Goal: Transaction & Acquisition: Purchase product/service

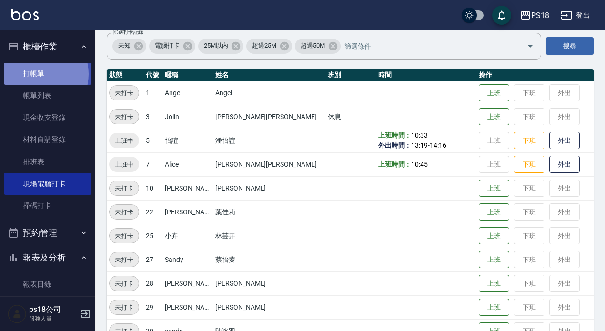
click at [39, 72] on link "打帳單" at bounding box center [48, 74] width 88 height 22
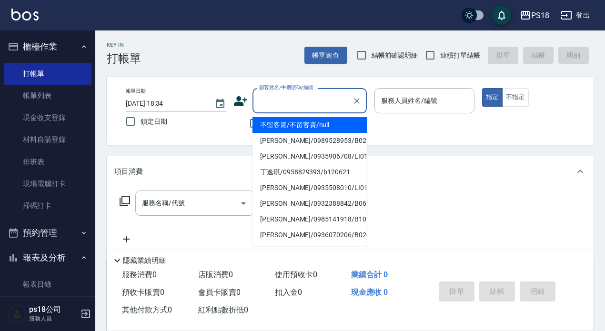
click at [282, 101] on input "顧客姓名/手機號碼/編號" at bounding box center [302, 100] width 91 height 17
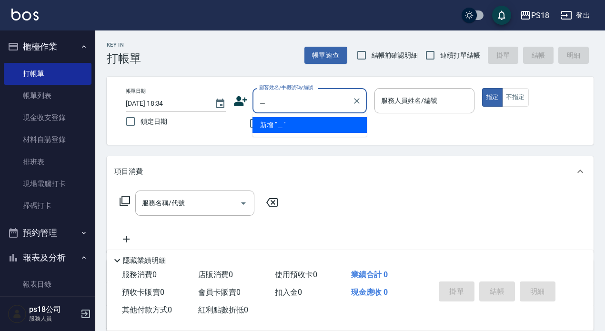
type input "＿"
click at [328, 122] on li "[PERSON_NAME]/0987335467/B072612" at bounding box center [309, 125] width 114 height 16
type input "[PERSON_NAME]/0987335467/B072612"
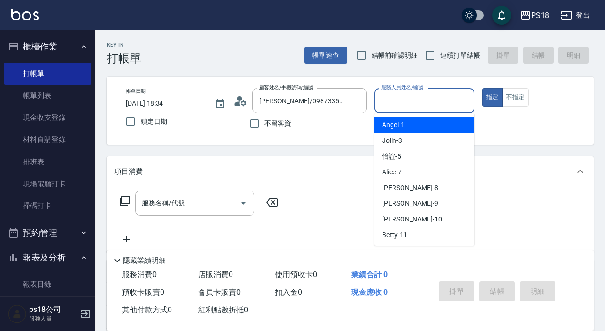
click at [416, 97] on input "服務人員姓名/編號" at bounding box center [424, 100] width 91 height 17
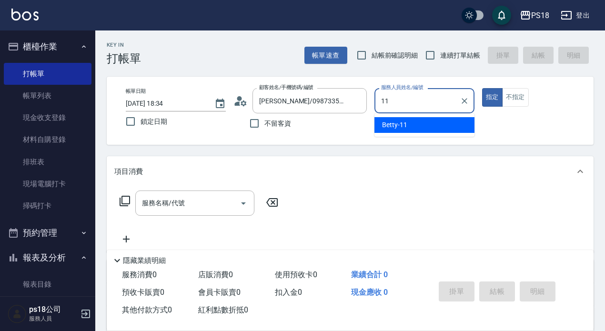
type input "11"
type button "true"
type input "Betty-11"
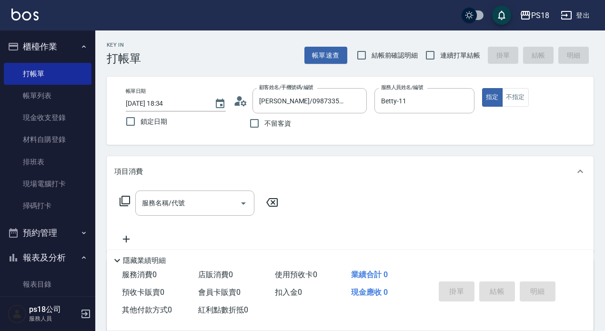
click at [125, 197] on icon at bounding box center [124, 200] width 11 height 11
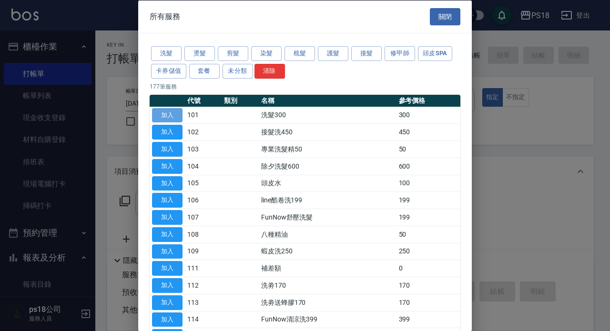
click at [173, 116] on button "加入" at bounding box center [167, 115] width 30 height 15
type input "洗髮300(101)"
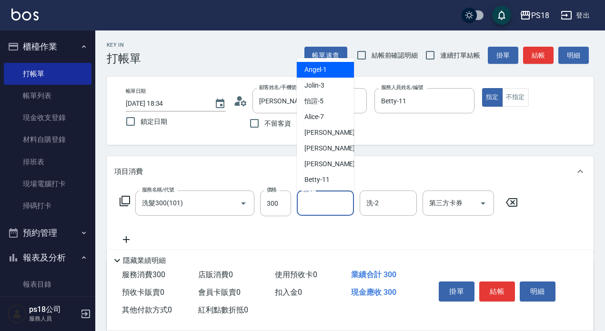
click at [326, 204] on input "洗-1" at bounding box center [325, 203] width 49 height 17
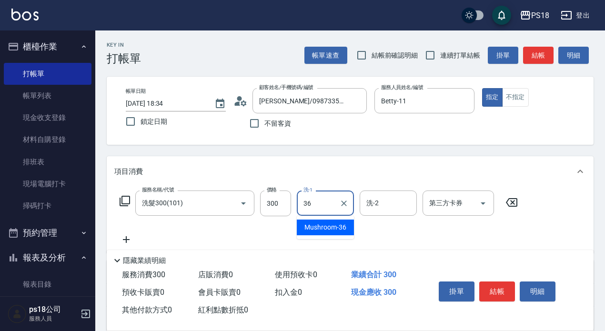
type input "Mushroom-36"
click at [126, 197] on icon at bounding box center [125, 201] width 10 height 10
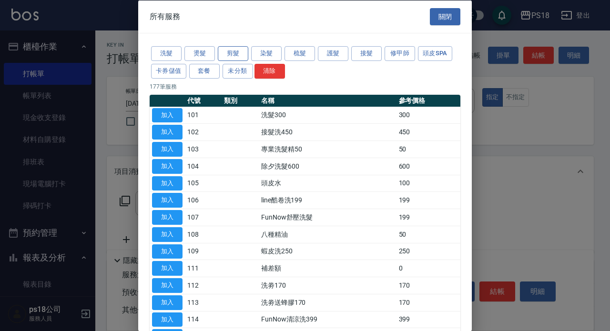
click at [235, 55] on button "剪髮" at bounding box center [233, 53] width 30 height 15
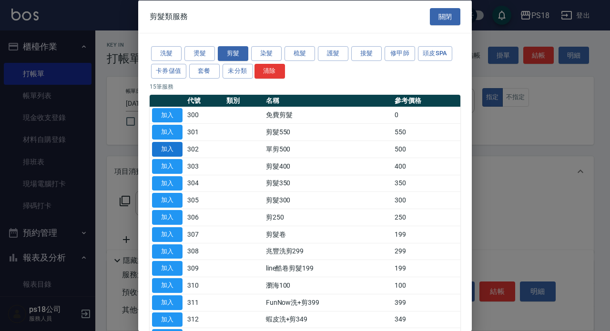
click at [177, 147] on button "加入" at bounding box center [167, 149] width 30 height 15
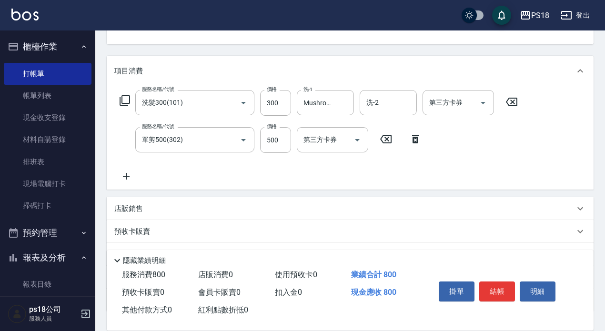
scroll to position [172, 0]
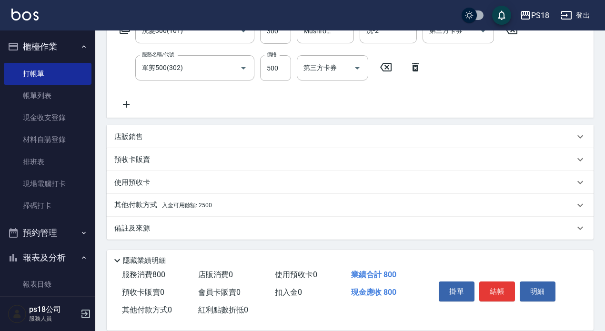
click at [182, 201] on p "其他付款方式 入金可用餘額: 2500" at bounding box center [163, 205] width 98 height 10
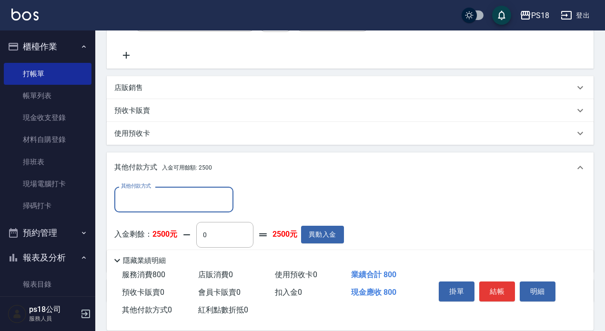
scroll to position [0, 0]
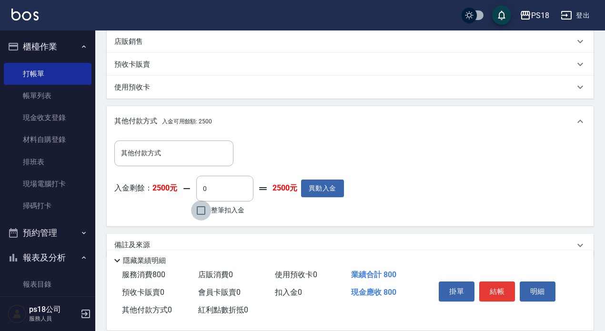
click at [204, 211] on input "整筆扣入金" at bounding box center [201, 211] width 20 height 20
checkbox input "true"
type input "800"
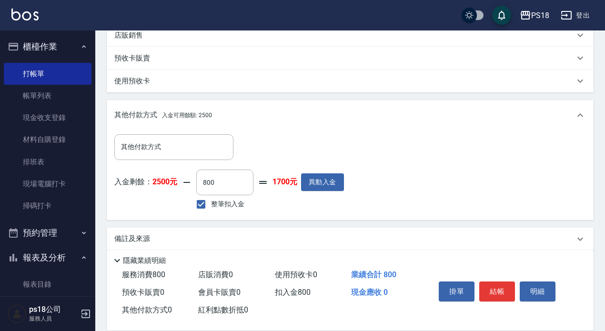
scroll to position [285, 0]
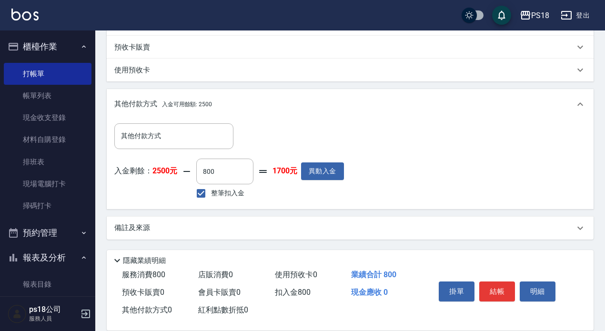
drag, startPoint x: 139, startPoint y: 221, endPoint x: 134, endPoint y: 225, distance: 5.8
click at [136, 223] on div "備註及來源" at bounding box center [350, 228] width 487 height 23
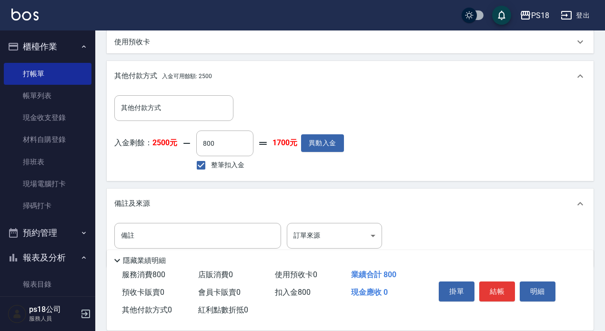
scroll to position [341, 0]
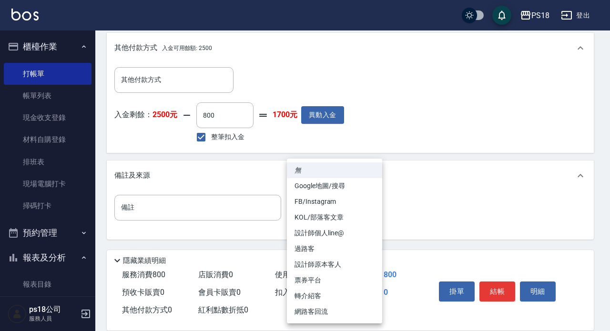
click at [305, 265] on li "設計師原本客人" at bounding box center [334, 265] width 95 height 16
type input "設計師原本客人"
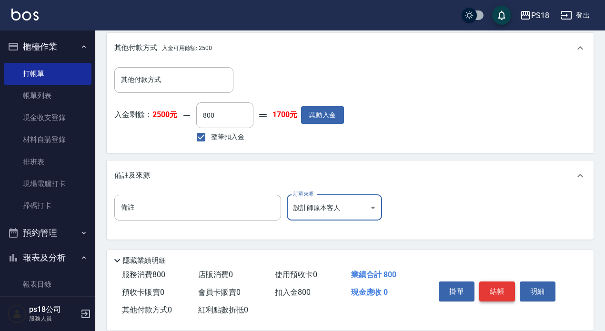
click at [484, 282] on button "結帳" at bounding box center [497, 291] width 36 height 20
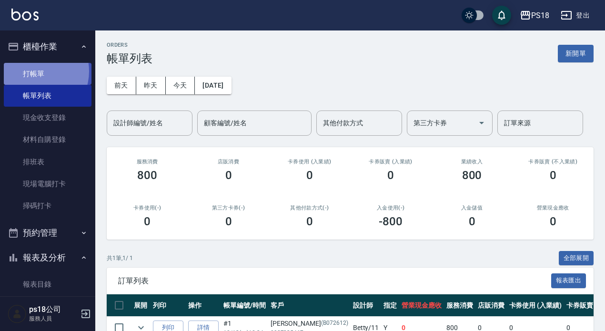
click at [32, 71] on link "打帳單" at bounding box center [48, 74] width 88 height 22
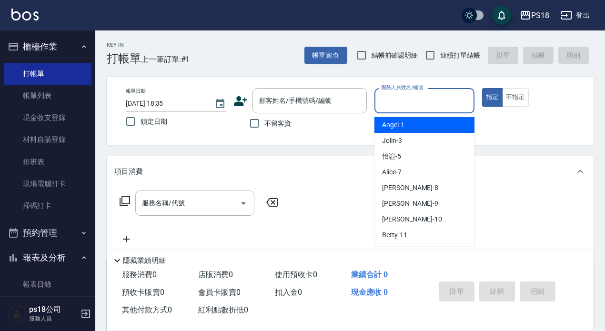
drag, startPoint x: 401, startPoint y: 105, endPoint x: 406, endPoint y: 108, distance: 4.9
click at [404, 105] on input "服務人員姓名/編號" at bounding box center [424, 100] width 91 height 17
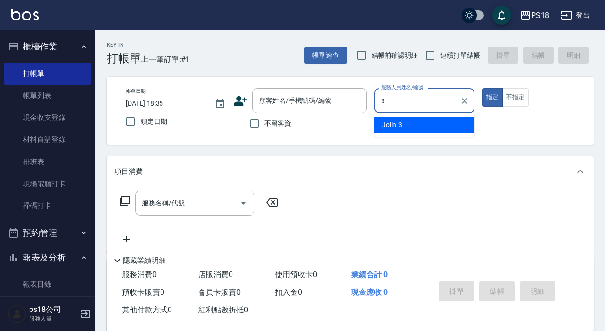
type input "3"
type button "true"
type input "Jolin-3"
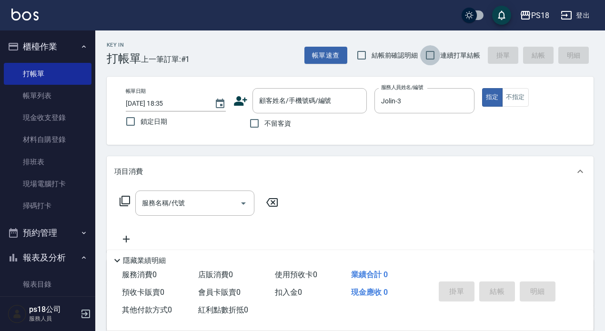
click at [427, 53] on input "連續打單結帳" at bounding box center [430, 55] width 20 height 20
checkbox input "true"
click at [123, 201] on icon at bounding box center [124, 200] width 11 height 11
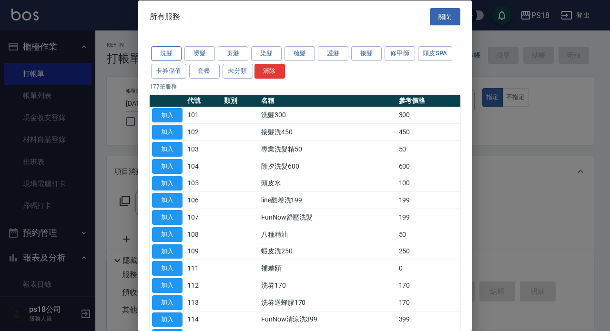
click at [171, 54] on button "洗髮" at bounding box center [166, 53] width 30 height 15
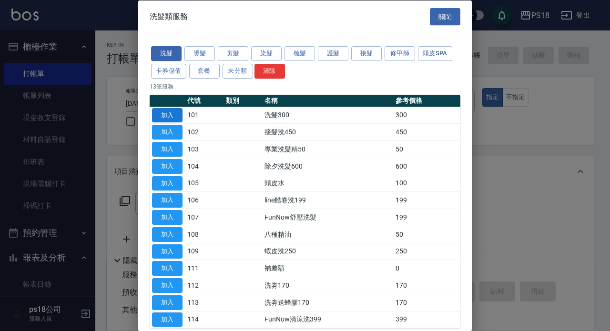
click at [176, 115] on button "加入" at bounding box center [167, 115] width 30 height 15
type input "洗髮300(101)"
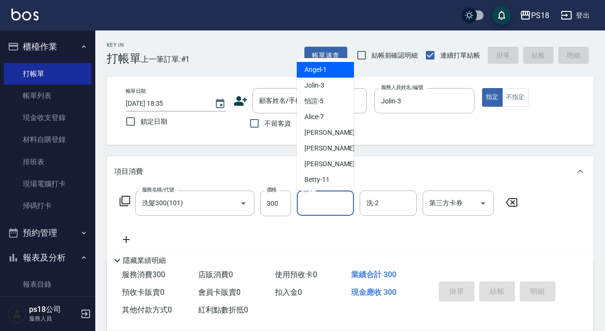
click at [329, 200] on input "洗-1" at bounding box center [325, 203] width 49 height 17
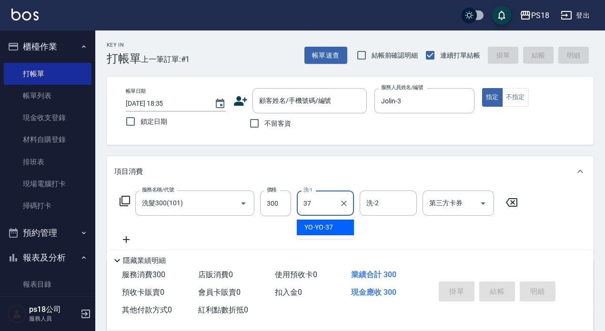
type input "YO-YO-37"
click at [122, 200] on icon at bounding box center [125, 201] width 10 height 10
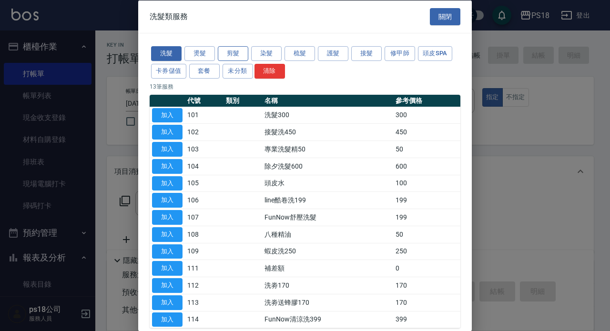
click at [233, 52] on button "剪髮" at bounding box center [233, 53] width 30 height 15
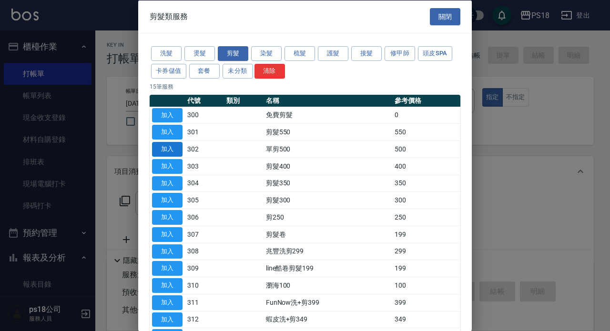
click at [173, 147] on button "加入" at bounding box center [167, 149] width 30 height 15
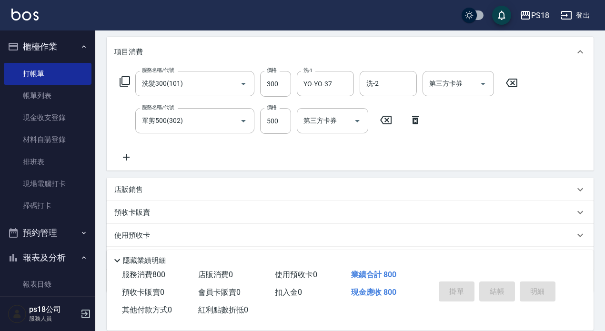
scroll to position [172, 0]
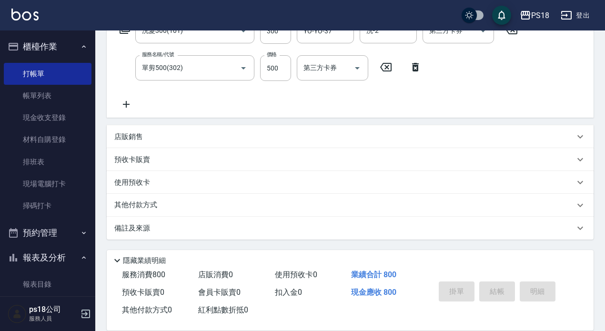
click at [134, 228] on p "備註及來源" at bounding box center [132, 228] width 36 height 10
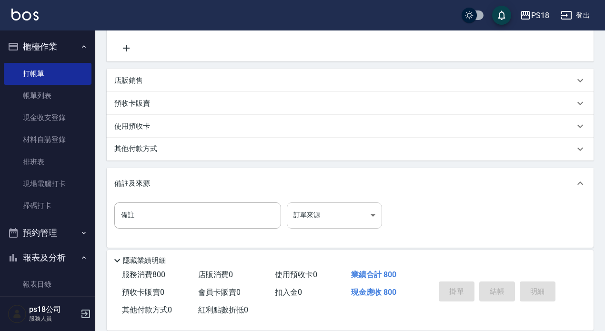
scroll to position [231, 0]
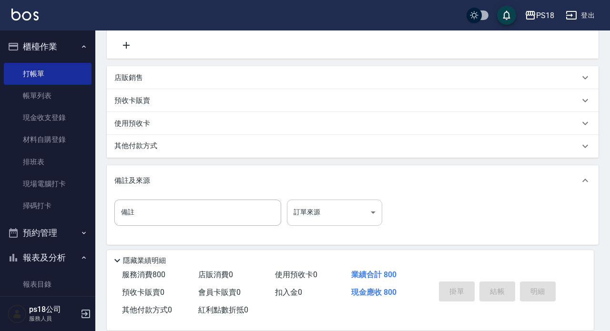
click at [373, 213] on body "PS18 登出 櫃檯作業 打帳單 帳單列表 現金收支登錄 材料自購登錄 排班表 現場電腦打卡 掃碼打卡 預約管理 預約管理 單日預約紀錄 單週預約紀錄 報表及…" at bounding box center [305, 53] width 610 height 568
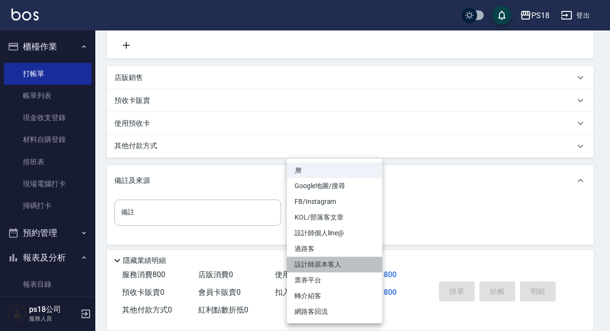
click at [312, 266] on li "設計師原本客人" at bounding box center [334, 265] width 95 height 16
type input "設計師原本客人"
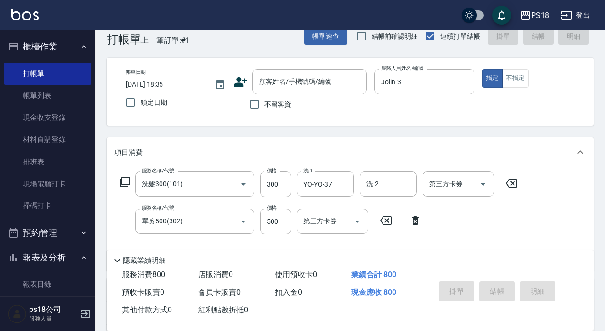
scroll to position [0, 0]
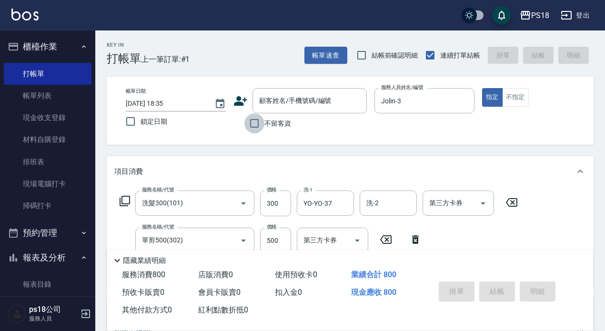
click at [253, 122] on input "不留客資" at bounding box center [254, 123] width 20 height 20
checkbox input "true"
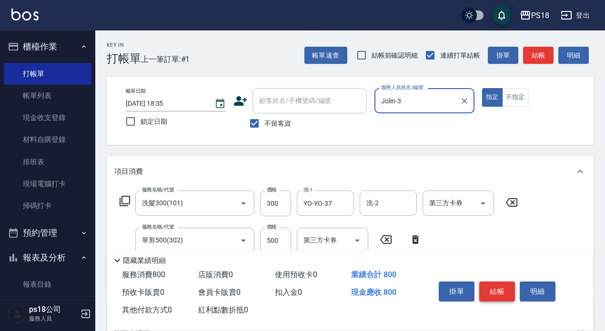
click at [502, 291] on button "結帳" at bounding box center [497, 291] width 36 height 20
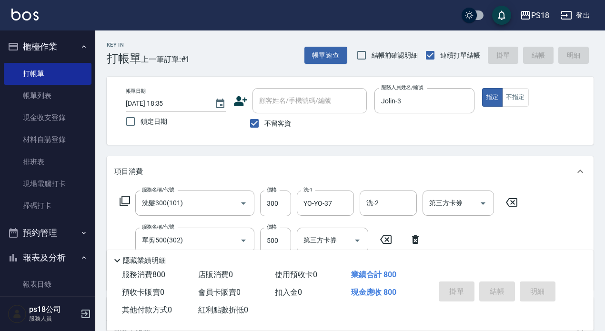
type input "[DATE] 18:36"
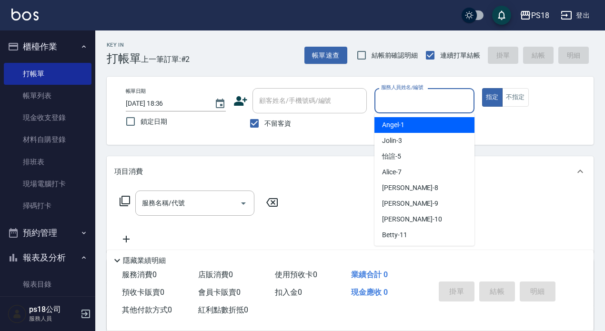
click at [410, 105] on input "服務人員姓名/編號" at bounding box center [424, 100] width 91 height 17
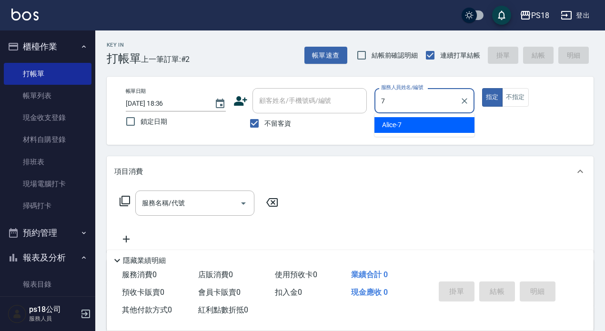
type input "Alice-7"
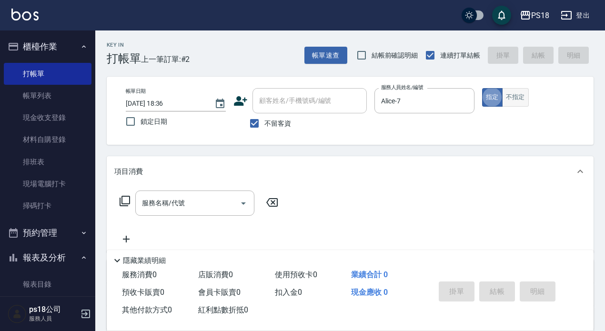
click at [519, 100] on button "不指定" at bounding box center [515, 97] width 27 height 19
click at [127, 201] on icon at bounding box center [124, 200] width 11 height 11
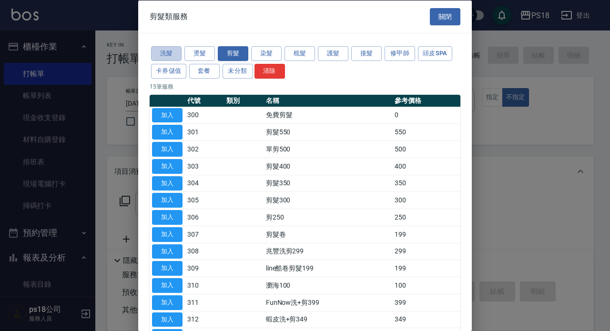
drag, startPoint x: 171, startPoint y: 52, endPoint x: 171, endPoint y: 89, distance: 36.7
click at [171, 52] on button "洗髮" at bounding box center [166, 53] width 30 height 15
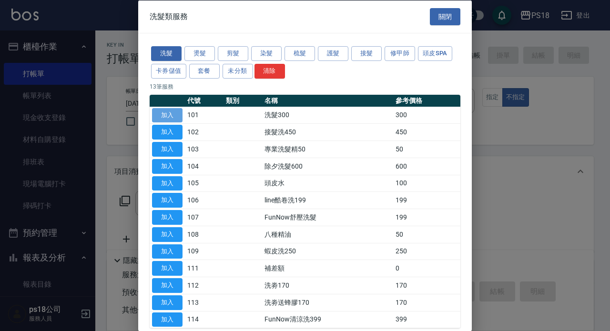
click at [169, 113] on button "加入" at bounding box center [167, 115] width 30 height 15
type input "洗髮300(101)"
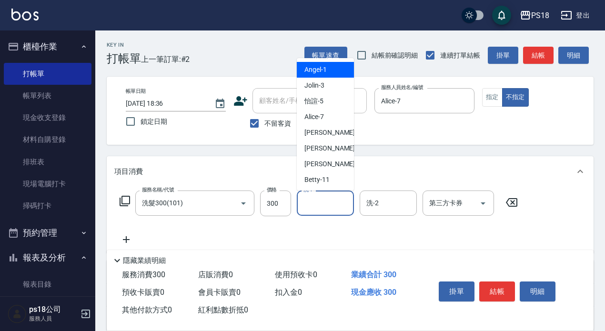
click at [329, 203] on input "洗-1" at bounding box center [325, 203] width 49 height 17
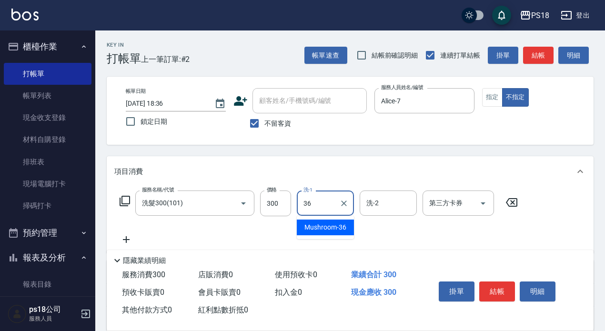
type input "Mushroom-36"
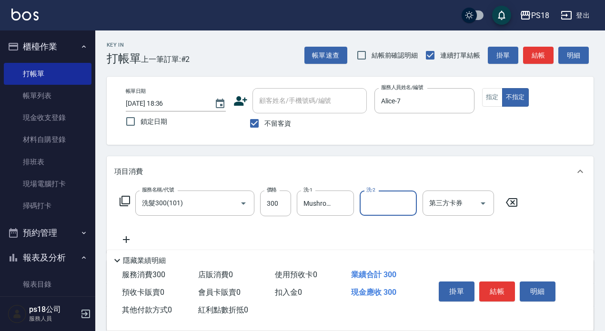
click at [128, 203] on icon at bounding box center [124, 200] width 11 height 11
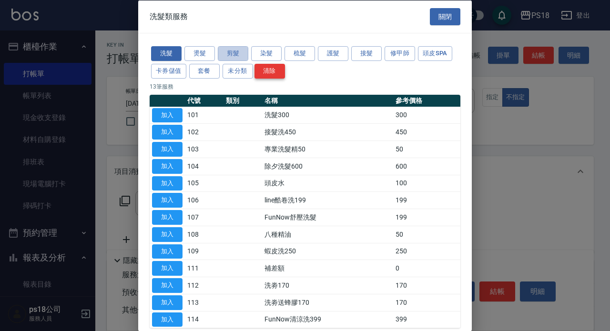
drag, startPoint x: 232, startPoint y: 50, endPoint x: 255, endPoint y: 70, distance: 30.4
click at [231, 51] on button "剪髮" at bounding box center [233, 53] width 30 height 15
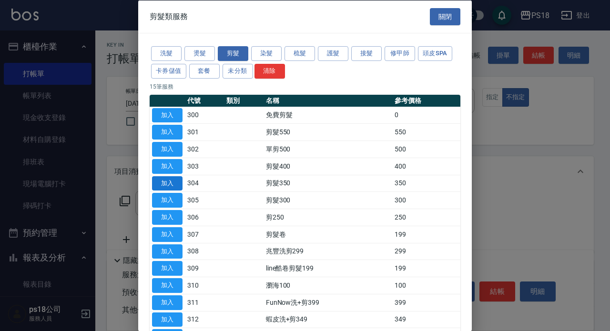
click at [161, 181] on button "加入" at bounding box center [167, 183] width 30 height 15
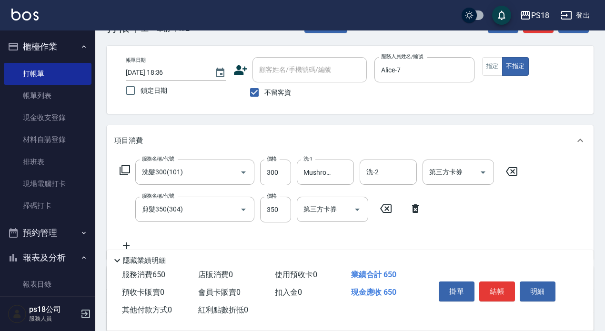
scroll to position [48, 0]
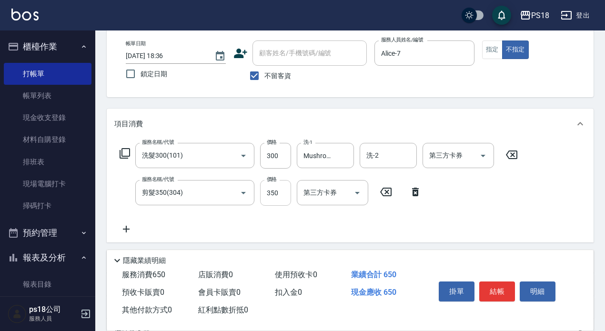
click at [278, 191] on input "350" at bounding box center [275, 193] width 31 height 26
type input "250"
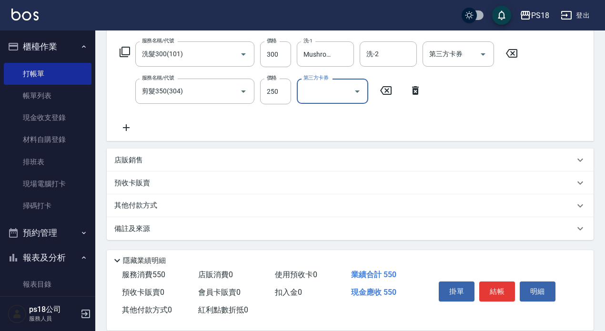
scroll to position [150, 0]
click at [134, 225] on p "備註及來源" at bounding box center [132, 228] width 36 height 10
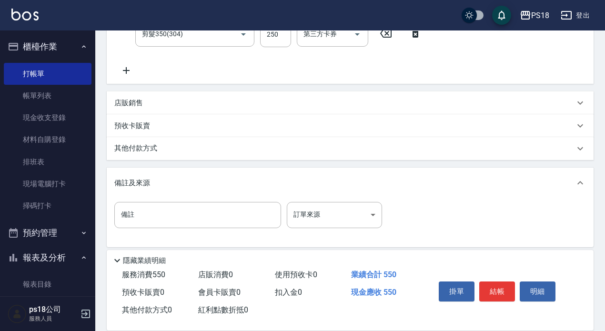
scroll to position [214, 0]
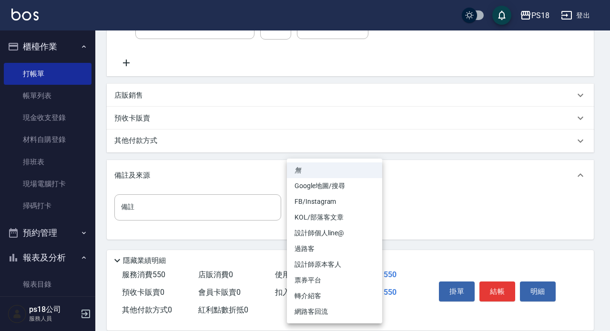
click at [370, 209] on body "PS18 登出 櫃檯作業 打帳單 帳單列表 現金收支登錄 材料自購登錄 排班表 現場電腦打卡 掃碼打卡 預約管理 預約管理 單日預約紀錄 單週預約紀錄 報表及…" at bounding box center [305, 58] width 610 height 545
click at [296, 242] on li "過路客" at bounding box center [334, 249] width 95 height 16
type input "過路客"
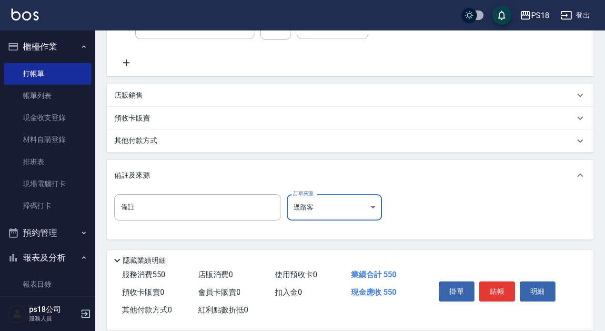
click at [501, 283] on button "結帳" at bounding box center [497, 291] width 36 height 20
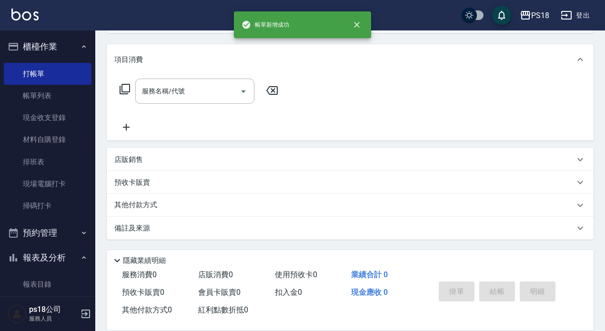
scroll to position [0, 0]
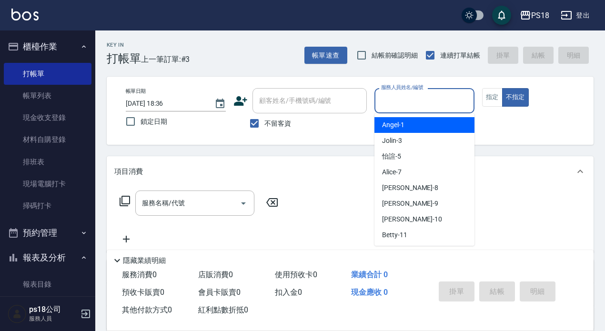
click at [385, 100] on input "服務人員姓名/編號" at bounding box center [424, 100] width 91 height 17
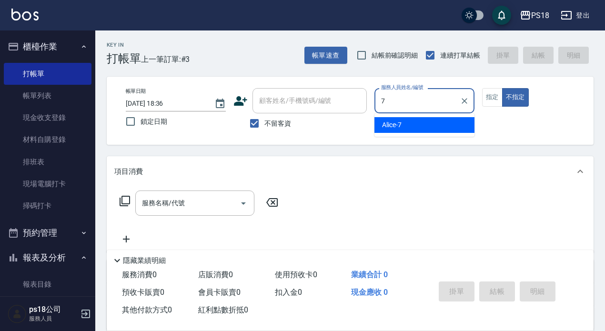
click at [408, 124] on div "Alice -7" at bounding box center [424, 125] width 100 height 16
type input "Alice-7"
click at [492, 98] on button "指定" at bounding box center [492, 97] width 20 height 19
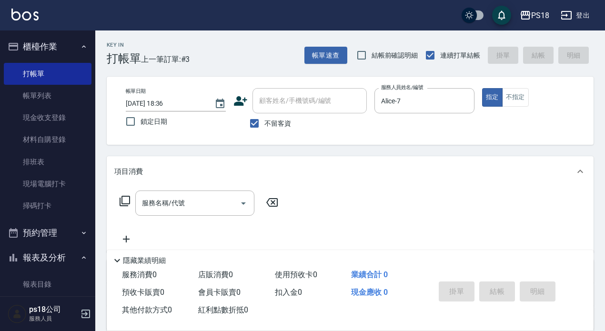
click at [128, 198] on icon at bounding box center [124, 200] width 11 height 11
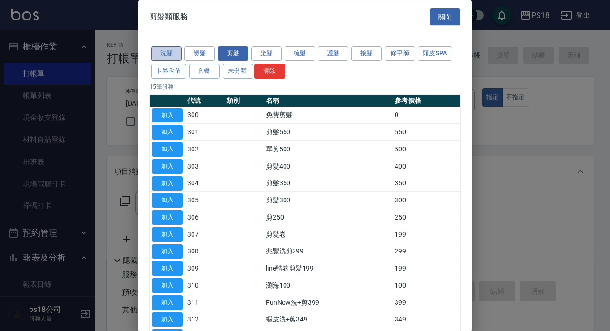
click at [163, 51] on button "洗髮" at bounding box center [166, 53] width 30 height 15
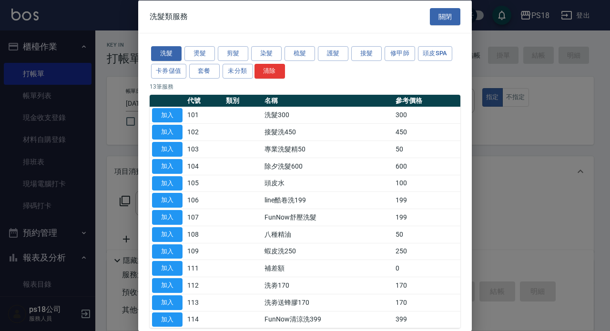
drag, startPoint x: 158, startPoint y: 113, endPoint x: 271, endPoint y: 151, distance: 119.9
click at [156, 113] on button "加入" at bounding box center [167, 115] width 30 height 15
type input "洗髮300(101)"
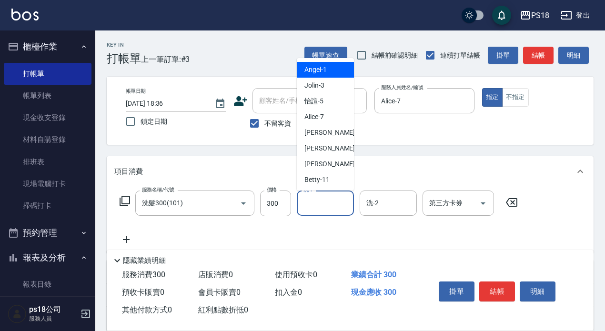
click at [322, 204] on input "洗-1" at bounding box center [325, 203] width 49 height 17
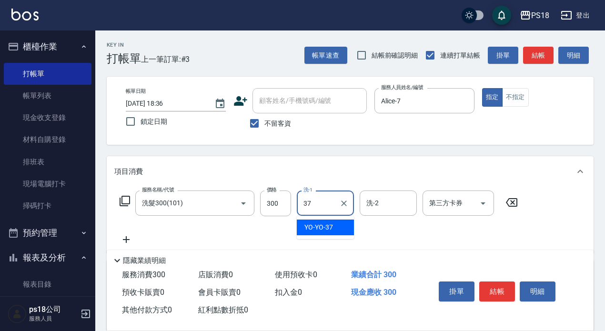
type input "YO-YO-37"
click at [125, 200] on icon at bounding box center [124, 200] width 11 height 11
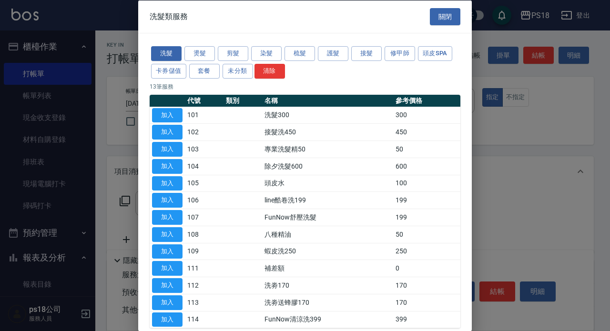
drag, startPoint x: 234, startPoint y: 54, endPoint x: 240, endPoint y: 124, distance: 70.7
click at [233, 54] on button "剪髮" at bounding box center [233, 53] width 30 height 15
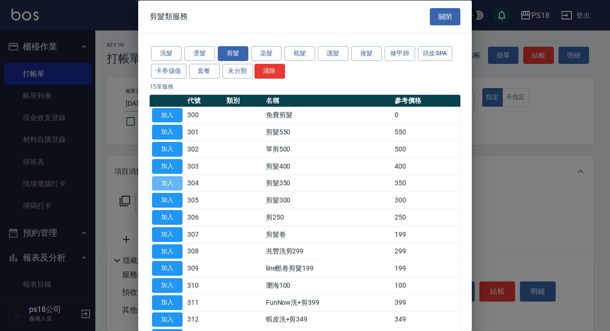
drag, startPoint x: 170, startPoint y: 182, endPoint x: 116, endPoint y: 136, distance: 70.9
click at [168, 182] on button "加入" at bounding box center [167, 183] width 30 height 15
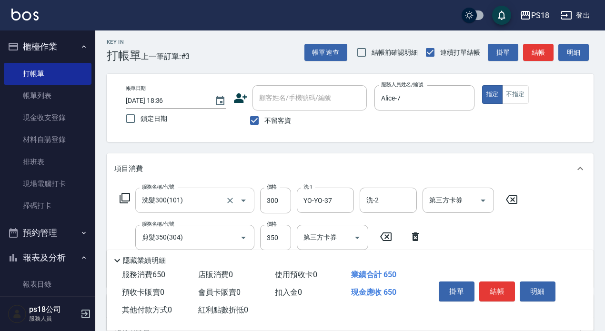
scroll to position [150, 0]
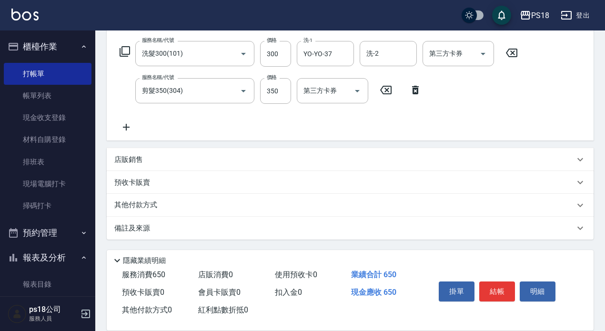
click at [142, 226] on p "備註及來源" at bounding box center [132, 228] width 36 height 10
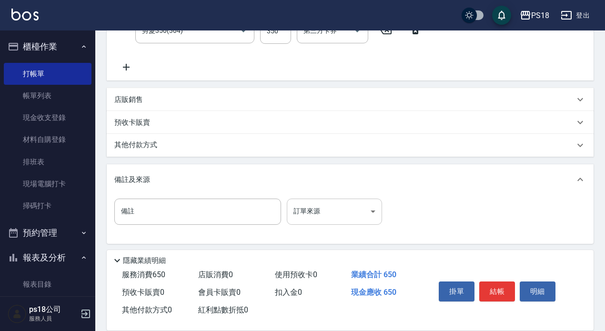
scroll to position [211, 0]
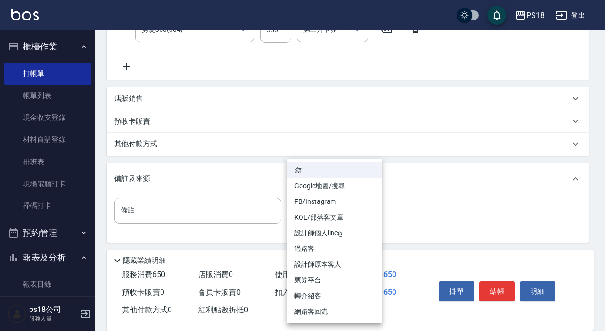
click at [371, 209] on body "PS18 登出 櫃檯作業 打帳單 帳單列表 現金收支登錄 材料自購登錄 排班表 現場電腦打卡 掃碼打卡 預約管理 預約管理 單日預約紀錄 單週預約紀錄 報表及…" at bounding box center [302, 61] width 605 height 545
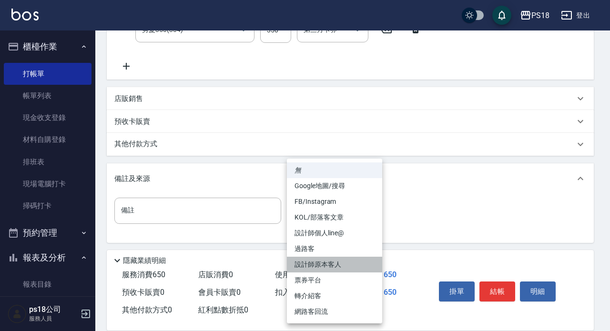
click at [310, 261] on li "設計師原本客人" at bounding box center [334, 265] width 95 height 16
type input "設計師原本客人"
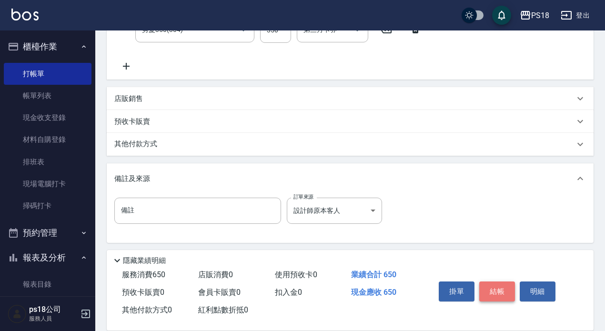
click at [485, 281] on button "結帳" at bounding box center [497, 291] width 36 height 20
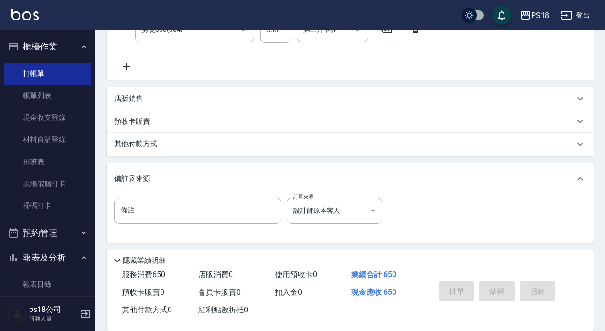
type input "[DATE] 18:37"
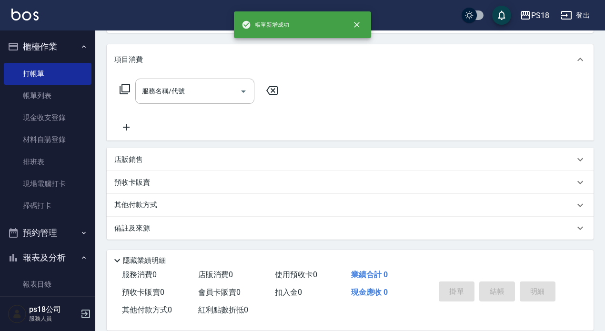
scroll to position [0, 0]
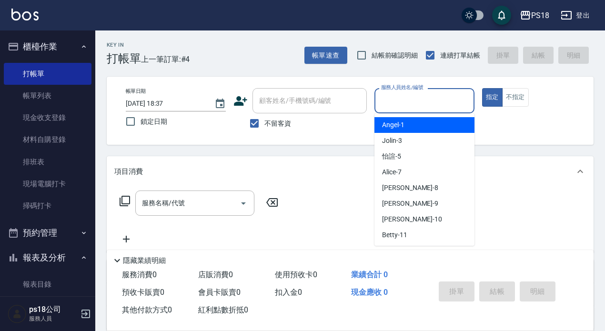
click at [424, 107] on input "服務人員姓名/編號" at bounding box center [424, 100] width 91 height 17
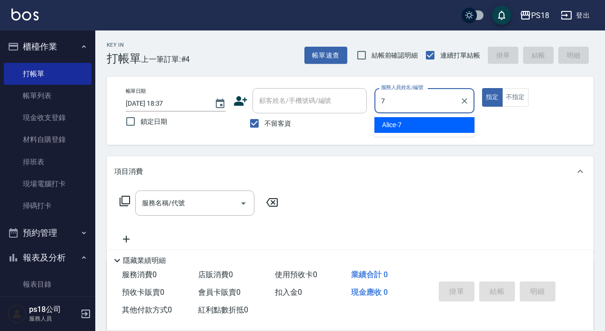
type input "Alice-7"
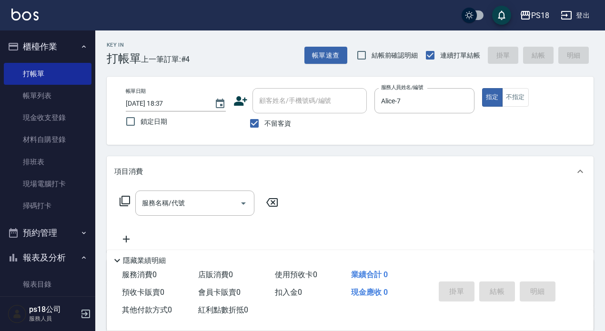
click at [121, 202] on icon at bounding box center [124, 200] width 11 height 11
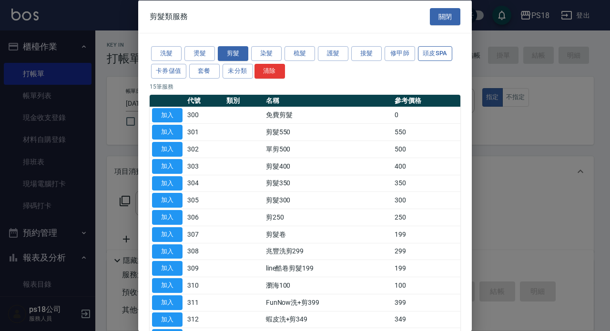
click at [436, 48] on button "頭皮SPA" at bounding box center [435, 53] width 34 height 15
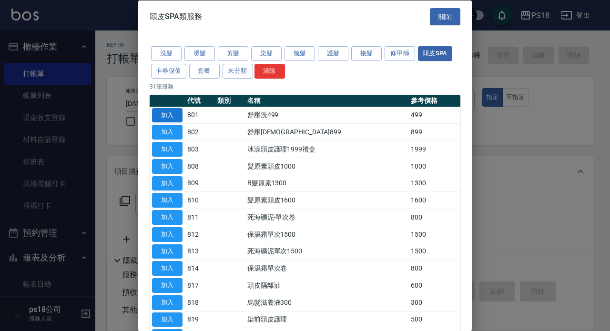
click at [163, 114] on button "加入" at bounding box center [167, 115] width 30 height 15
type input "舒壓洗499(801)"
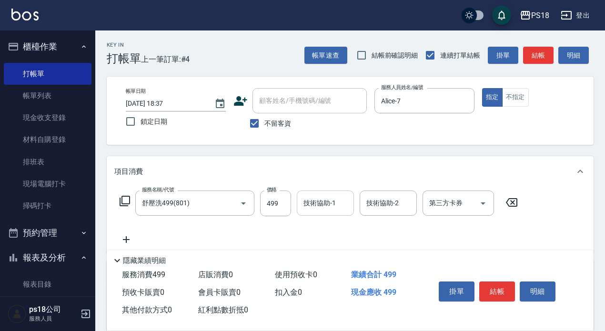
click at [315, 204] on input "技術協助-1" at bounding box center [325, 203] width 49 height 17
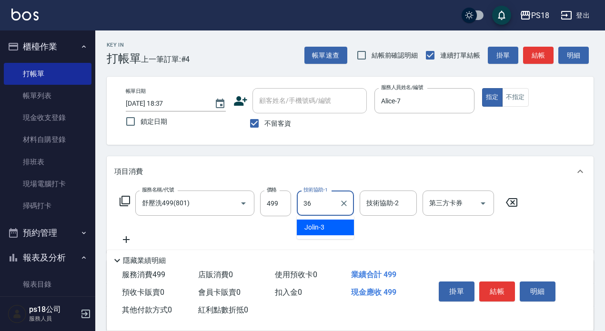
type input "Mushroom-36"
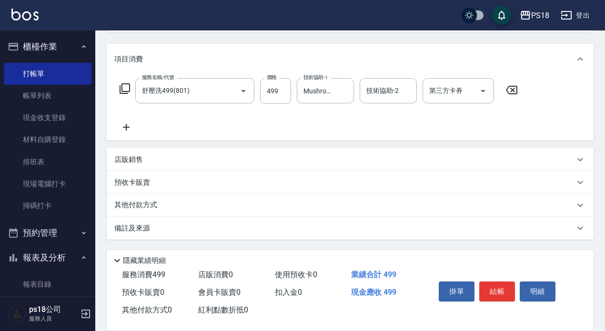
click at [123, 223] on p "備註及來源" at bounding box center [132, 228] width 36 height 10
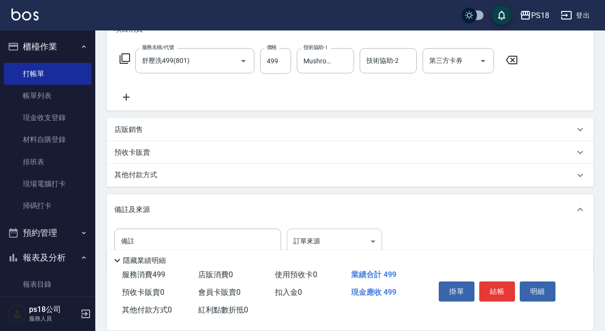
scroll to position [176, 0]
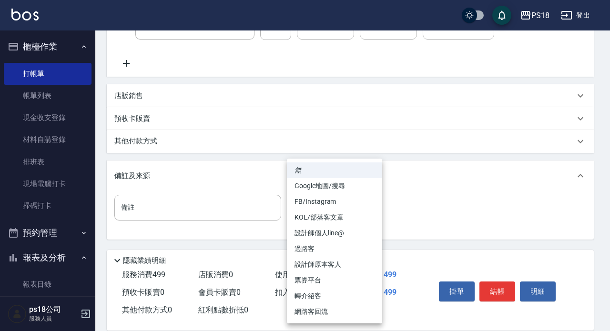
click at [369, 207] on body "PS18 登出 櫃檯作業 打帳單 帳單列表 現金收支登錄 材料自購登錄 排班表 現場電腦打卡 掃碼打卡 預約管理 預約管理 單日預約紀錄 單週預約紀錄 報表及…" at bounding box center [305, 77] width 610 height 507
click at [304, 248] on li "過路客" at bounding box center [334, 249] width 95 height 16
type input "過路客"
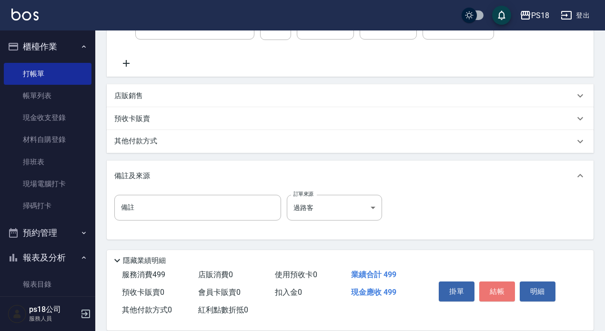
drag, startPoint x: 497, startPoint y: 285, endPoint x: 480, endPoint y: 283, distance: 16.8
click at [496, 285] on button "結帳" at bounding box center [497, 291] width 36 height 20
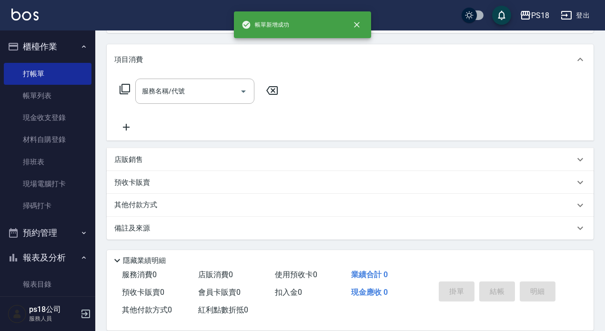
scroll to position [0, 0]
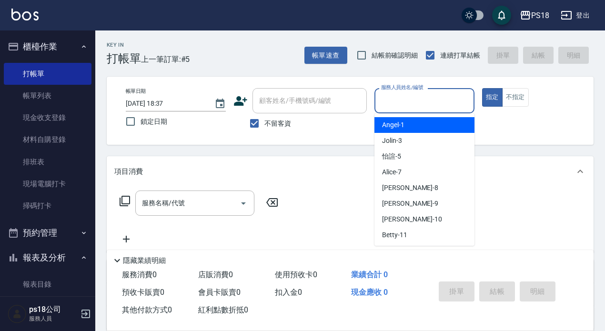
click at [457, 104] on input "服務人員姓名/編號" at bounding box center [424, 100] width 91 height 17
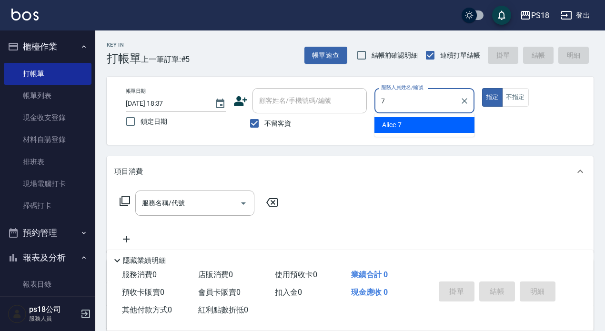
type input "Alice-7"
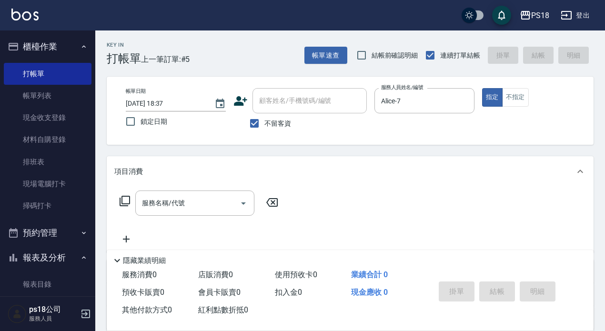
click at [123, 201] on icon at bounding box center [124, 200] width 11 height 11
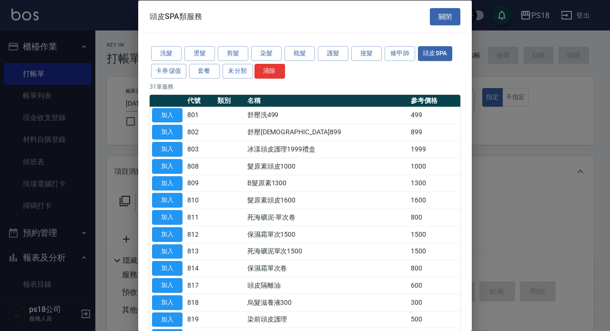
drag, startPoint x: 169, startPoint y: 50, endPoint x: 161, endPoint y: 62, distance: 14.5
click at [167, 50] on button "洗髮" at bounding box center [166, 53] width 30 height 15
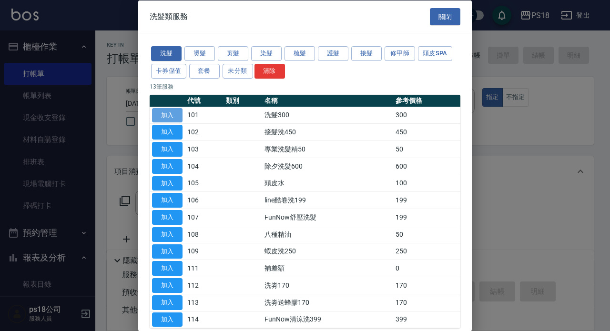
click at [158, 119] on button "加入" at bounding box center [167, 115] width 30 height 15
type input "洗髮300(101)"
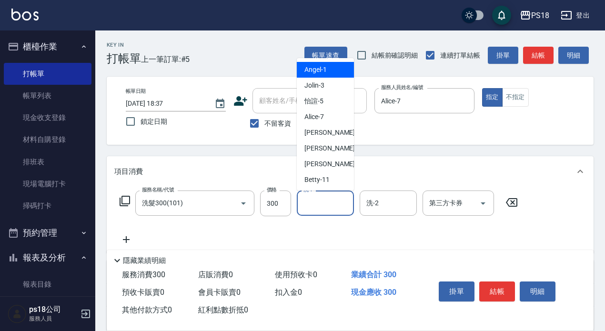
click at [322, 202] on input "洗-1" at bounding box center [325, 203] width 49 height 17
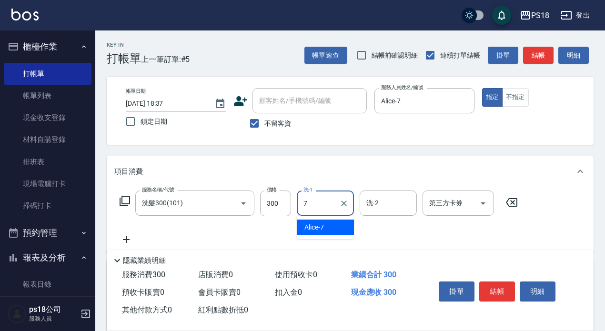
type input "Alice-7"
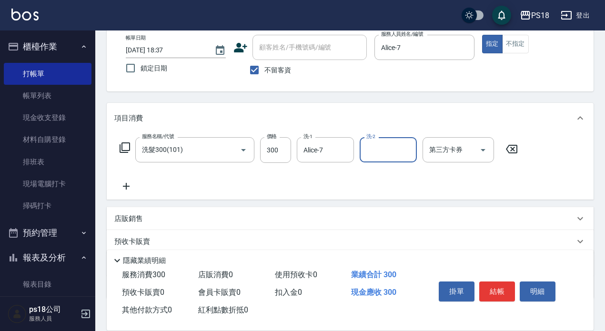
scroll to position [112, 0]
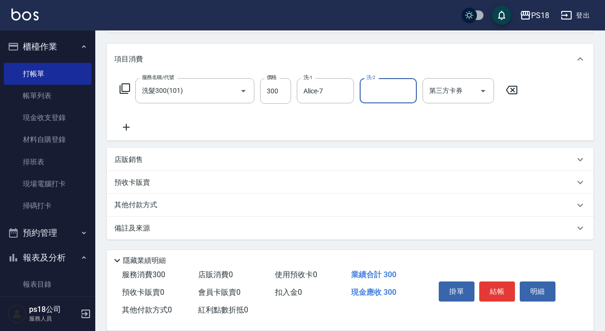
click at [140, 231] on p "備註及來源" at bounding box center [132, 228] width 36 height 10
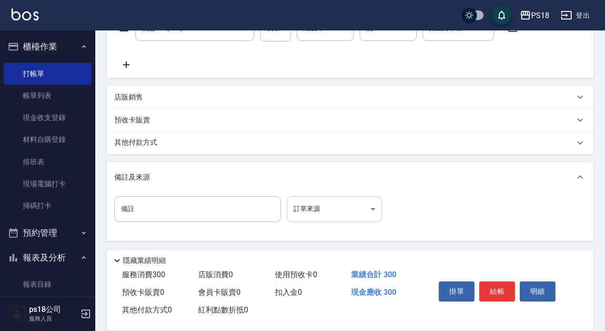
scroll to position [176, 0]
click at [371, 208] on body "PS18 登出 櫃檯作業 打帳單 帳單列表 現金收支登錄 材料自購登錄 排班表 現場電腦打卡 掃碼打卡 預約管理 預約管理 單日預約紀錄 單週預約紀錄 報表及…" at bounding box center [302, 77] width 605 height 507
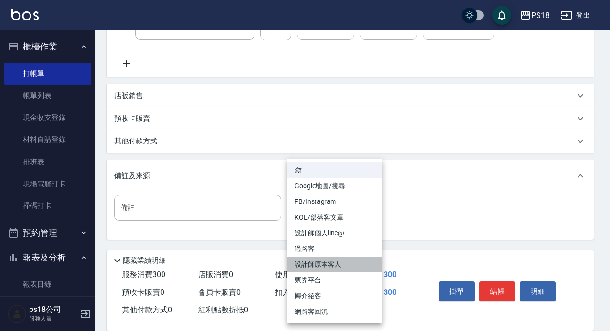
click at [298, 258] on li "設計師原本客人" at bounding box center [334, 265] width 95 height 16
type input "設計師原本客人"
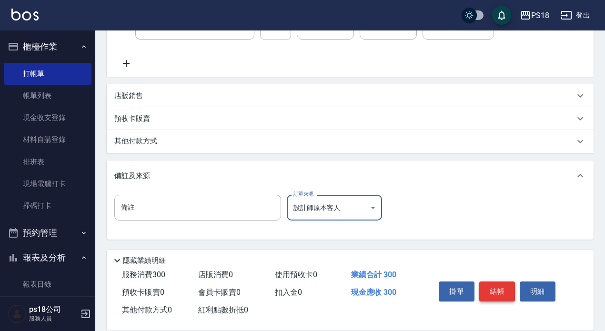
click at [496, 283] on button "結帳" at bounding box center [497, 291] width 36 height 20
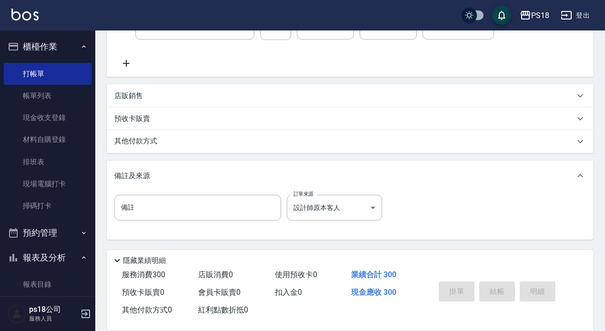
type input "[DATE] 18:38"
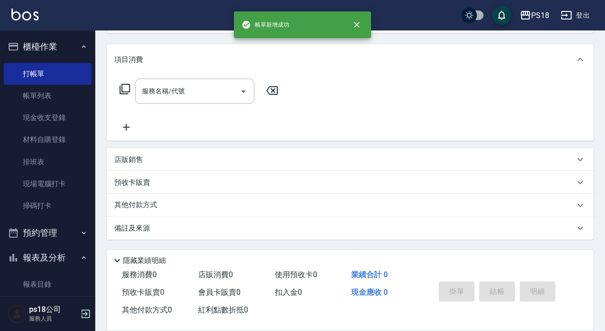
scroll to position [0, 0]
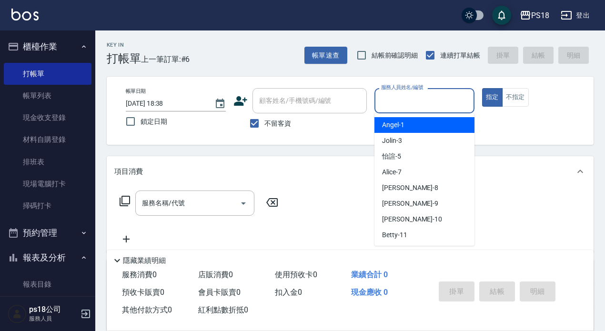
click at [436, 94] on input "服務人員姓名/編號" at bounding box center [424, 100] width 91 height 17
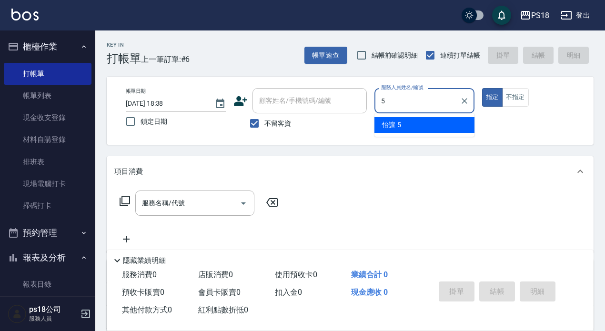
type input "怡諠-5"
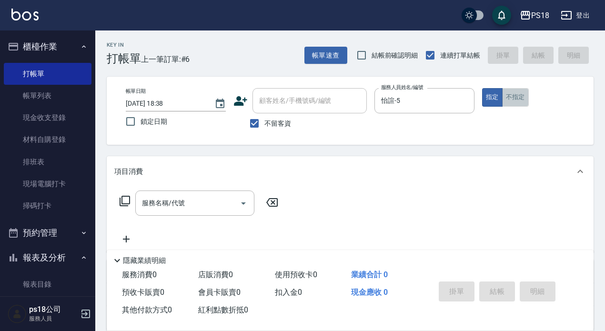
click at [516, 99] on button "不指定" at bounding box center [515, 97] width 27 height 19
click at [122, 199] on icon at bounding box center [124, 200] width 11 height 11
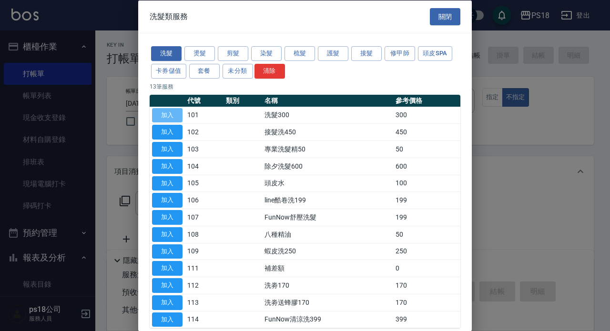
drag, startPoint x: 162, startPoint y: 115, endPoint x: 357, endPoint y: 218, distance: 220.5
click at [162, 114] on button "加入" at bounding box center [167, 115] width 30 height 15
type input "洗髮300(101)"
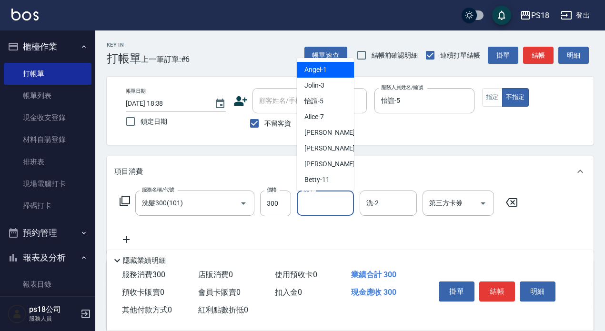
click at [310, 206] on input "洗-1" at bounding box center [325, 203] width 49 height 17
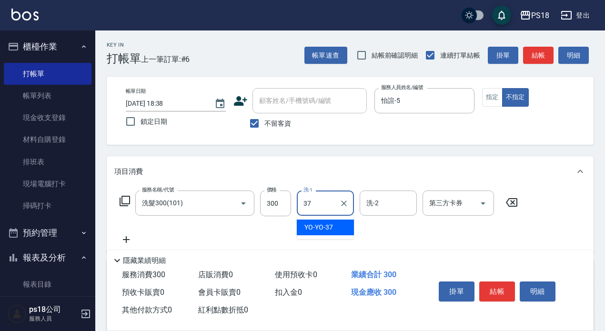
type input "YO-YO-37"
click at [128, 201] on icon at bounding box center [124, 200] width 11 height 11
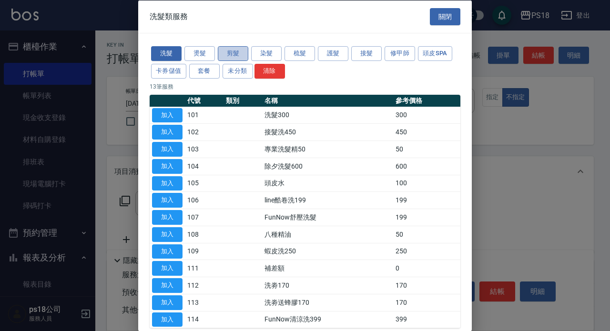
click at [223, 57] on button "剪髮" at bounding box center [233, 53] width 30 height 15
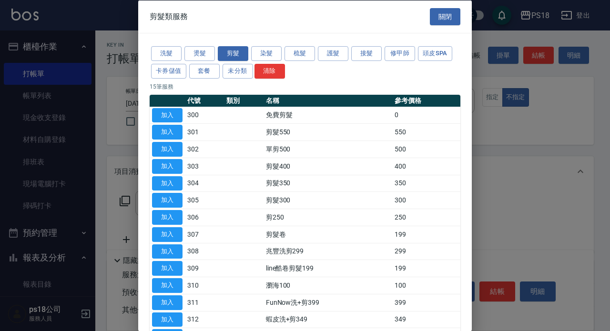
click at [151, 182] on td "加入" at bounding box center [167, 183] width 35 height 17
click at [155, 182] on button "加入" at bounding box center [167, 183] width 30 height 15
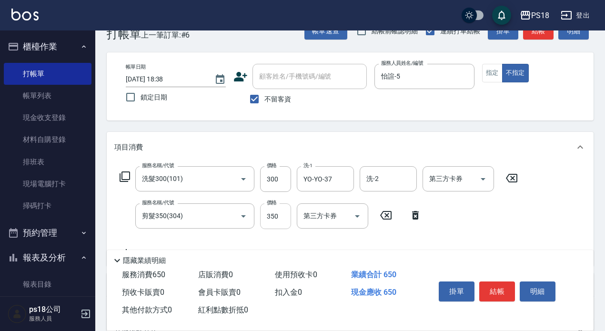
scroll to position [48, 0]
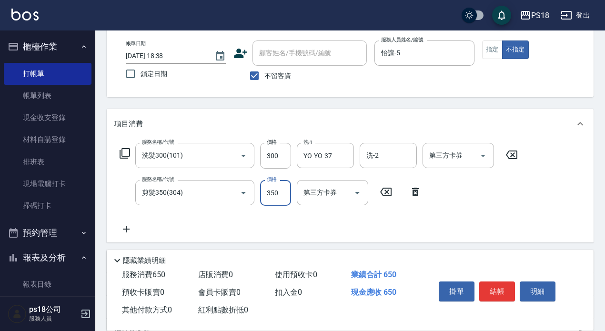
click at [279, 191] on input "350" at bounding box center [275, 193] width 31 height 26
type input "250"
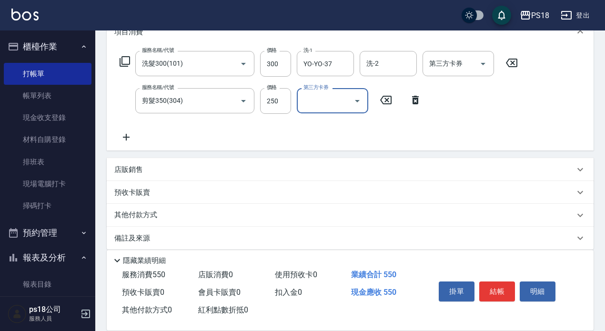
scroll to position [143, 0]
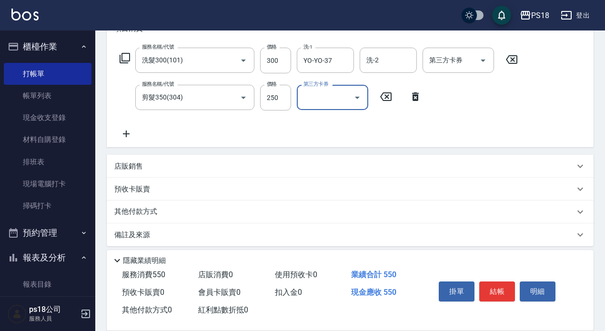
click at [130, 168] on p "店販銷售" at bounding box center [128, 166] width 29 height 10
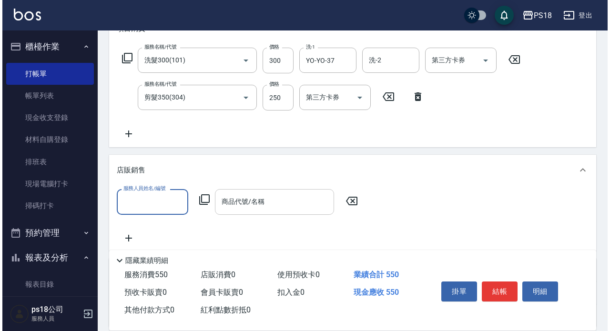
scroll to position [0, 0]
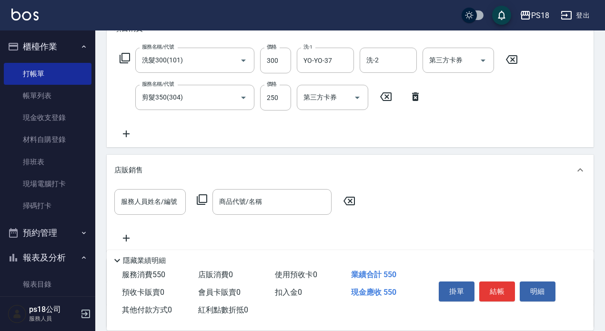
click at [199, 201] on icon at bounding box center [202, 199] width 10 height 10
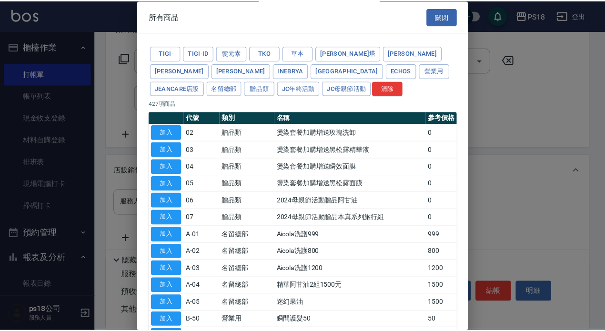
scroll to position [95, 0]
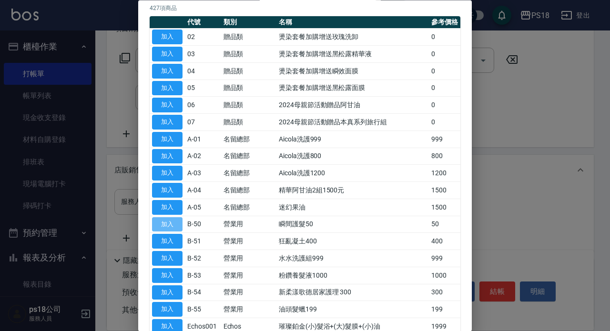
drag, startPoint x: 165, startPoint y: 220, endPoint x: 151, endPoint y: 199, distance: 26.0
click at [164, 220] on button "加入" at bounding box center [167, 224] width 30 height 15
type input "瞬間護髮50"
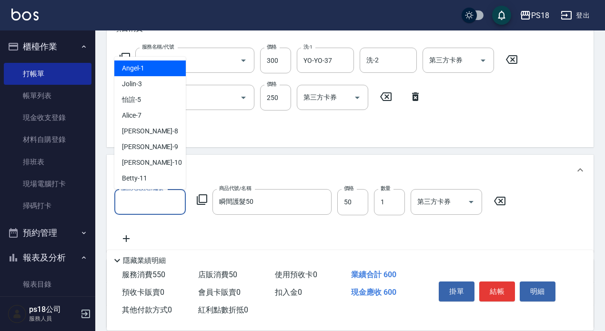
click at [140, 198] on input "服務人員姓名/編號" at bounding box center [150, 201] width 63 height 17
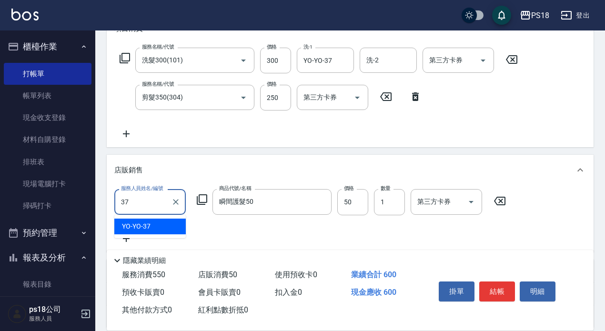
type input "YO-YO-37"
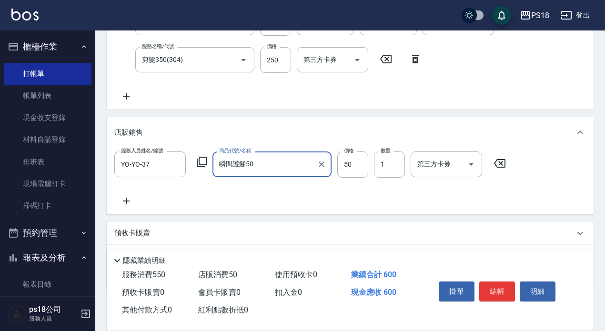
scroll to position [231, 0]
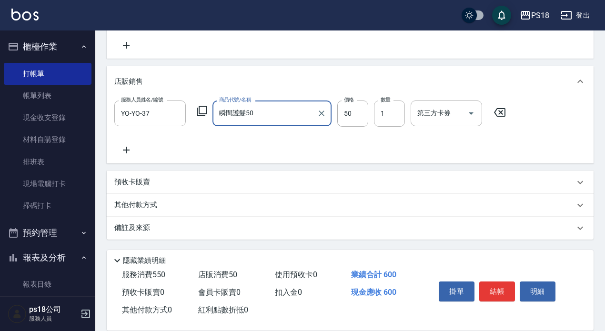
click at [123, 228] on p "備註及來源" at bounding box center [132, 228] width 36 height 10
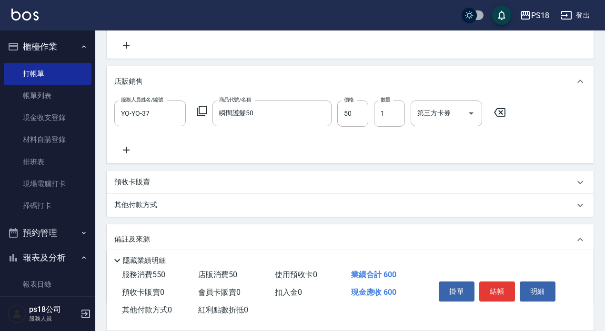
scroll to position [290, 0]
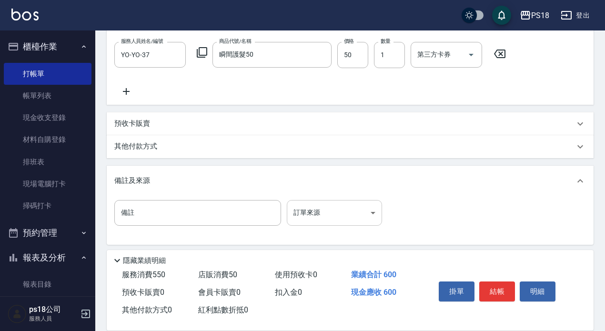
click at [375, 212] on body "PS18 登出 櫃檯作業 打帳單 帳單列表 現金收支登錄 材料自購登錄 排班表 現場電腦打卡 掃碼打卡 預約管理 預約管理 單日預約紀錄 單週預約紀錄 報表及…" at bounding box center [302, 23] width 605 height 626
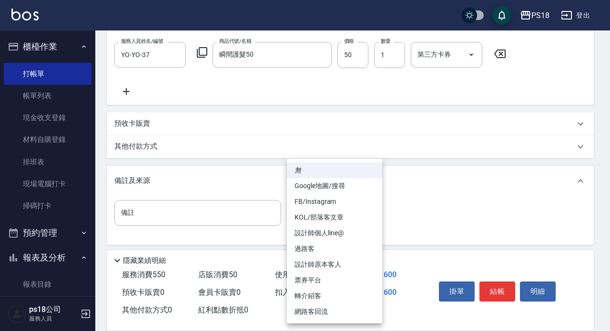
click at [301, 245] on li "過路客" at bounding box center [334, 249] width 95 height 16
type input "過路客"
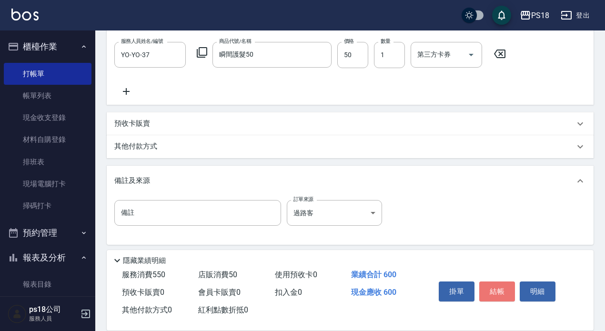
drag, startPoint x: 490, startPoint y: 289, endPoint x: 460, endPoint y: 285, distance: 30.2
click at [489, 289] on button "結帳" at bounding box center [497, 291] width 36 height 20
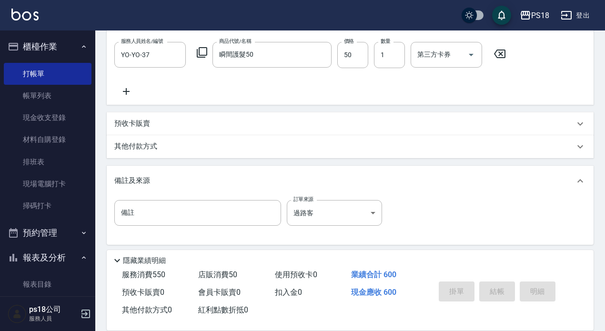
type input "[DATE] 18:40"
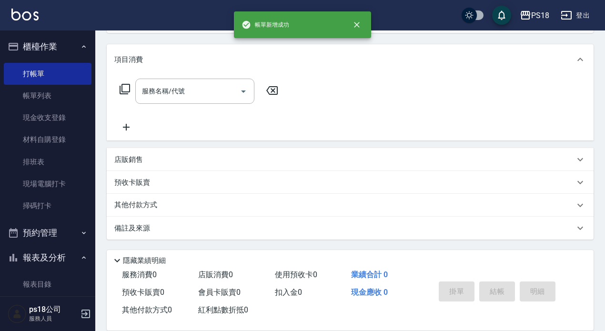
scroll to position [0, 0]
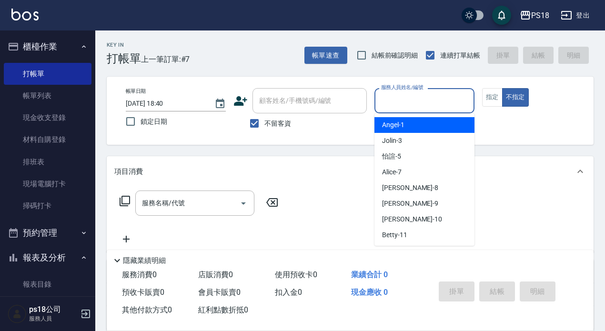
click at [418, 99] on input "服務人員姓名/編號" at bounding box center [424, 100] width 91 height 17
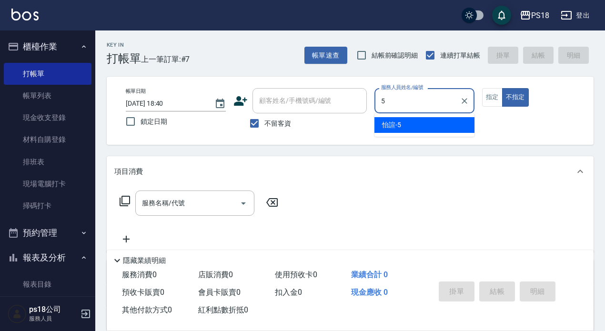
type input "5"
type button "false"
type input "怡諠-5"
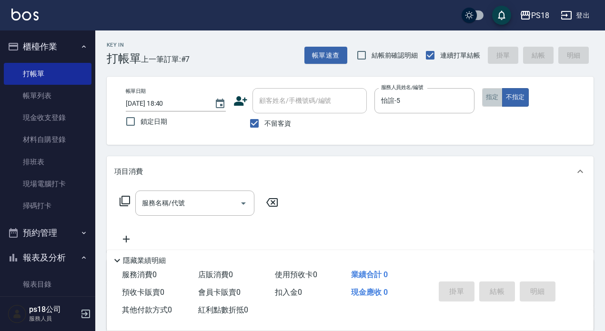
click at [483, 98] on button "指定" at bounding box center [492, 97] width 20 height 19
click at [121, 197] on icon at bounding box center [124, 200] width 11 height 11
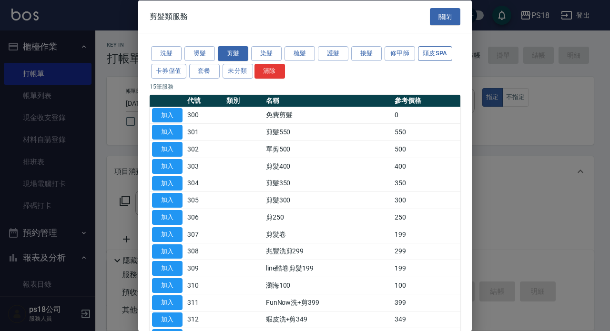
click at [436, 46] on button "頭皮SPA" at bounding box center [435, 53] width 34 height 15
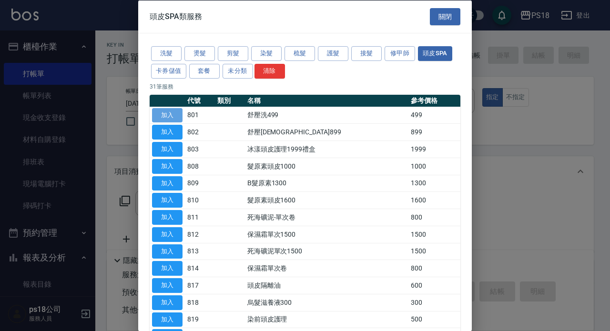
click at [167, 112] on button "加入" at bounding box center [167, 115] width 30 height 15
type input "舒壓洗499(801)"
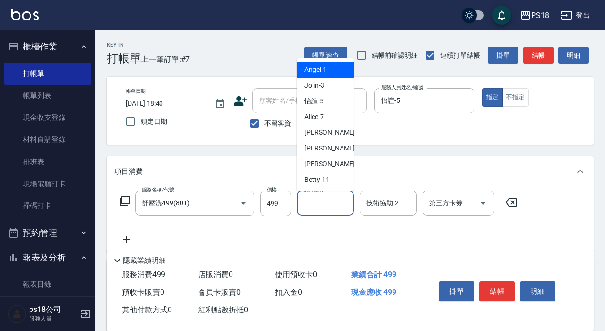
click at [329, 201] on input "技術協助-1" at bounding box center [325, 203] width 49 height 17
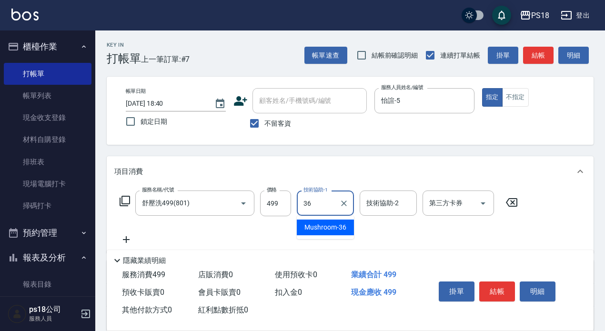
type input "Mushroom-36"
click at [120, 200] on icon at bounding box center [125, 201] width 10 height 10
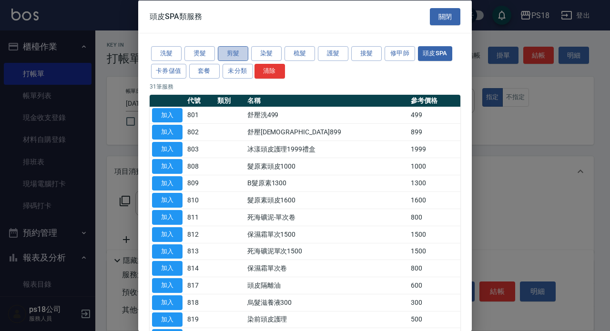
click at [228, 51] on button "剪髮" at bounding box center [233, 53] width 30 height 15
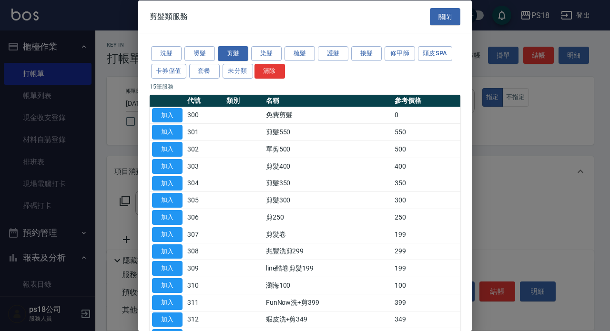
click at [169, 169] on button "加入" at bounding box center [167, 166] width 30 height 15
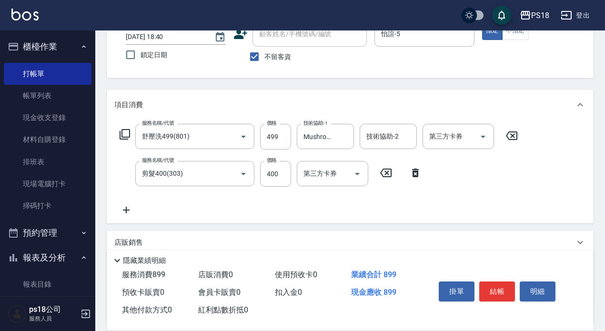
scroll to position [150, 0]
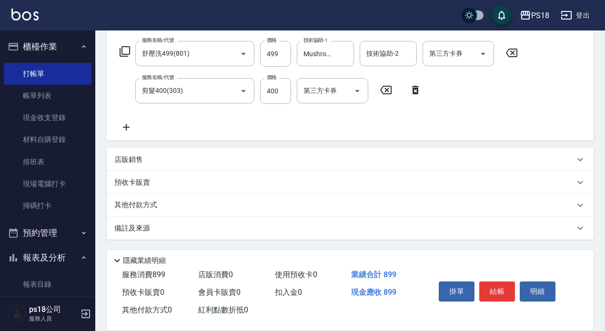
click at [144, 228] on p "備註及來源" at bounding box center [132, 228] width 36 height 10
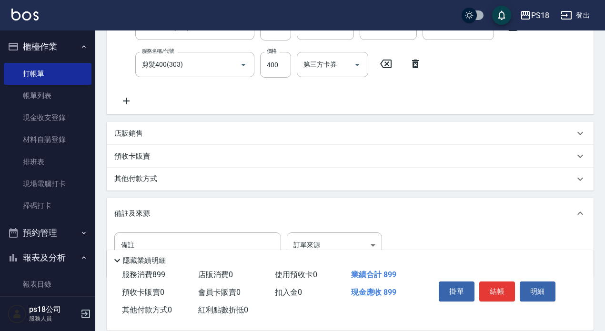
scroll to position [214, 0]
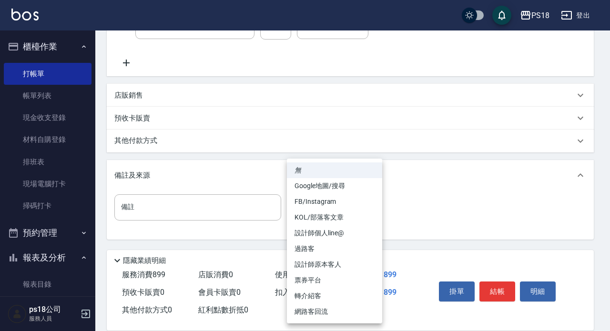
click at [372, 207] on body "PS18 登出 櫃檯作業 打帳單 帳單列表 現金收支登錄 材料自購登錄 排班表 現場電腦打卡 掃碼打卡 預約管理 預約管理 單日預約紀錄 單週預約紀錄 報表及…" at bounding box center [305, 58] width 610 height 545
click at [307, 245] on li "過路客" at bounding box center [334, 249] width 95 height 16
type input "過路客"
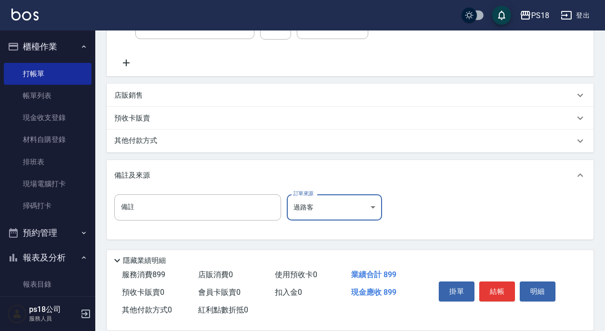
click at [501, 286] on button "結帳" at bounding box center [497, 291] width 36 height 20
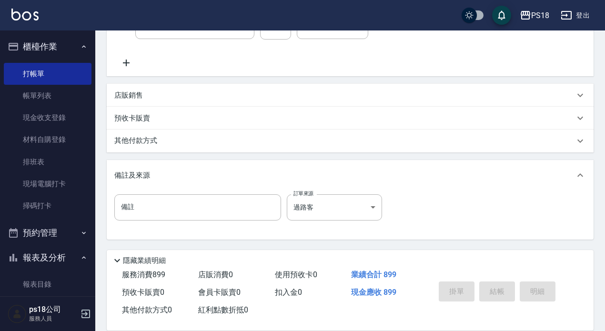
type input "[DATE] 18:43"
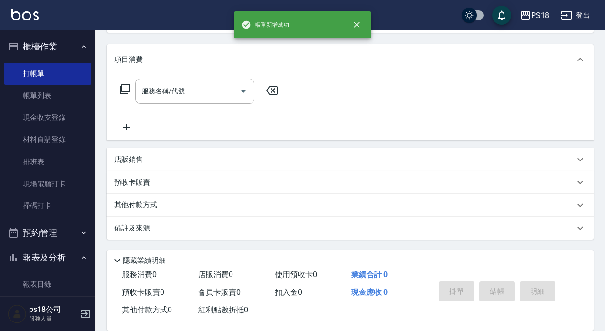
scroll to position [0, 0]
